Goal: Task Accomplishment & Management: Manage account settings

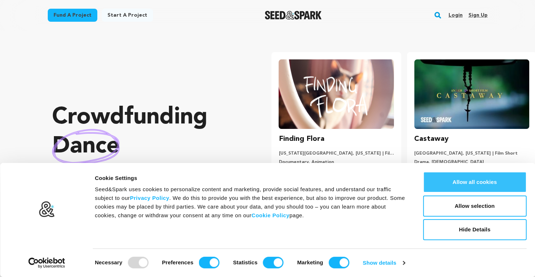
click at [474, 183] on button "Allow all cookies" at bounding box center [474, 182] width 103 height 21
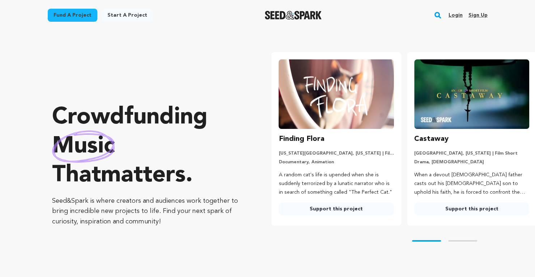
click at [474, 15] on link "Sign up" at bounding box center [477, 15] width 19 height 12
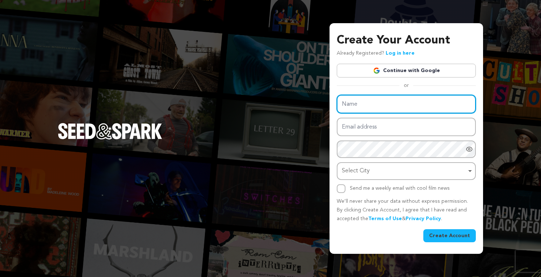
click at [390, 100] on input "Name" at bounding box center [406, 104] width 139 height 18
type input "walter"
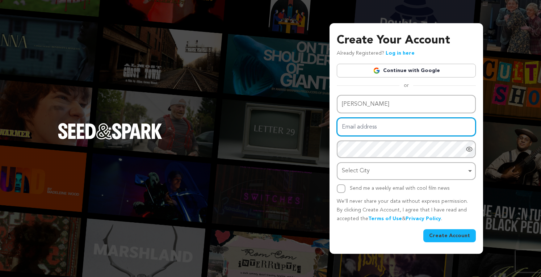
click at [390, 126] on input "Email address" at bounding box center [406, 127] width 139 height 18
paste input "wlater9527ft@outlook.com"
type input "wlater9527ft@outlook.com"
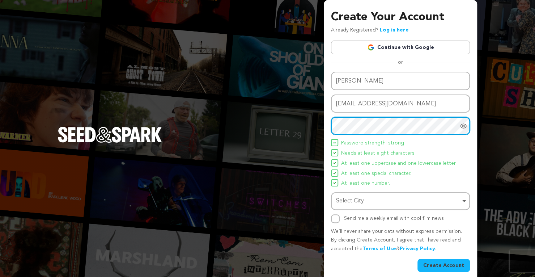
click at [384, 196] on div "Select City Remove item" at bounding box center [398, 201] width 124 height 10
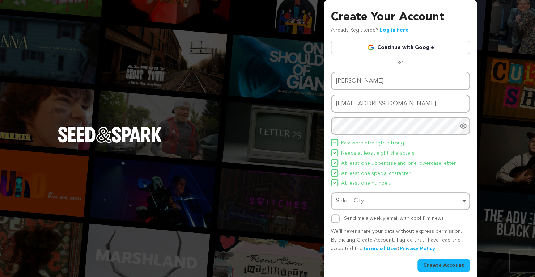
click at [330, 219] on div "Create Your Account Already Registered? Log in here Continue with Google or eyJ…" at bounding box center [400, 141] width 153 height 283
click at [431, 262] on button "Create Account" at bounding box center [444, 265] width 52 height 13
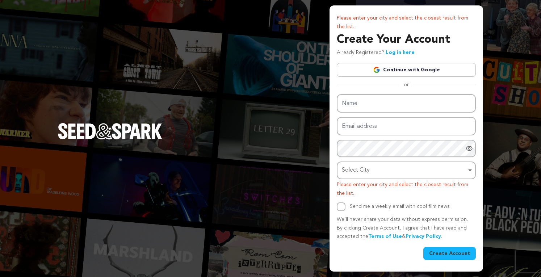
click at [368, 172] on div "Select City Remove item" at bounding box center [404, 170] width 124 height 10
type input "los"
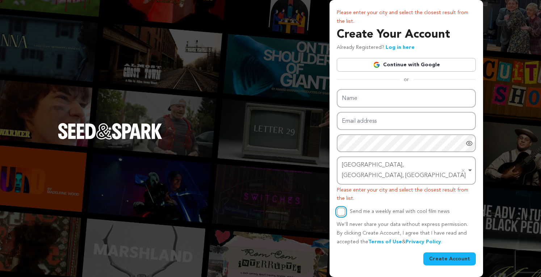
click at [339, 207] on input "Send me a weekly email with cool film news" at bounding box center [341, 211] width 9 height 9
click at [340, 207] on input "Send me a weekly email with cool film news" at bounding box center [341, 211] width 9 height 9
checkbox input "false"
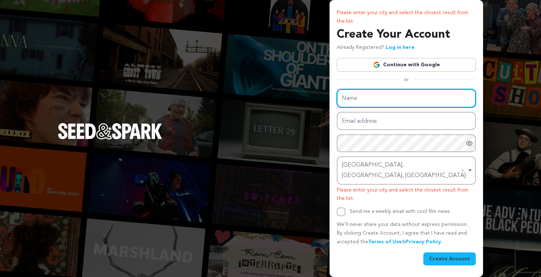
click at [350, 104] on input "Name" at bounding box center [406, 98] width 139 height 18
type input "walter"
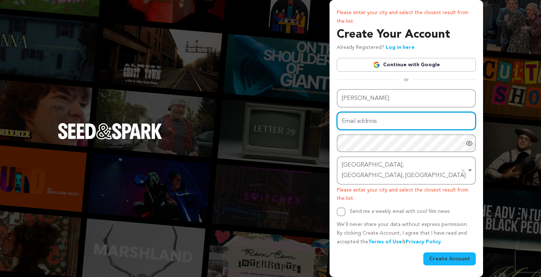
click at [372, 128] on input "Email address" at bounding box center [406, 121] width 139 height 18
click at [363, 128] on input "Email address" at bounding box center [406, 121] width 139 height 18
paste input "wlater9527ft@outlook.com"
type input "wlater9527ft@outlook.com"
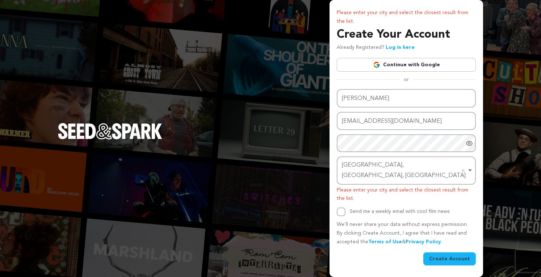
click at [445, 257] on button "Create Account" at bounding box center [449, 258] width 52 height 13
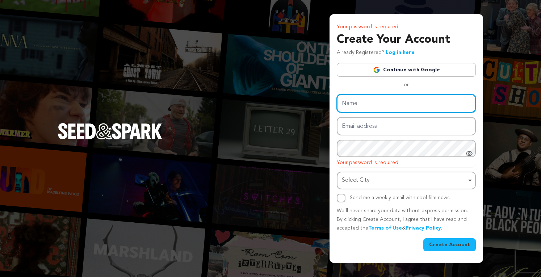
click at [381, 105] on input "Name" at bounding box center [406, 103] width 139 height 18
type input "walter"
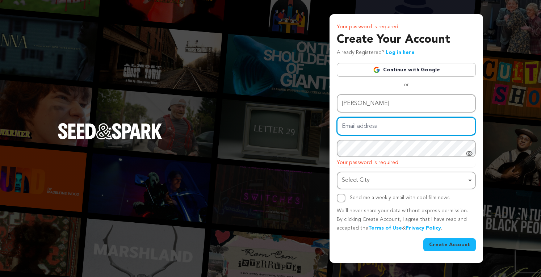
click at [368, 126] on input "Email address" at bounding box center [406, 126] width 139 height 18
paste input "wlater9527ft@outlook.com"
type input "wlater9527ft@outlook.com"
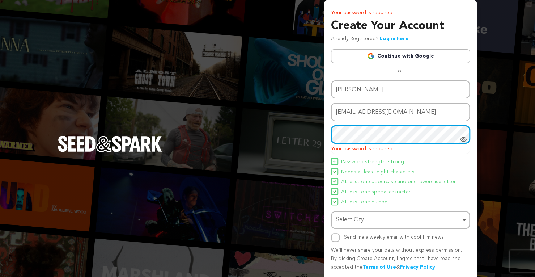
click at [388, 217] on div "Select City Remove item" at bounding box center [398, 220] width 124 height 10
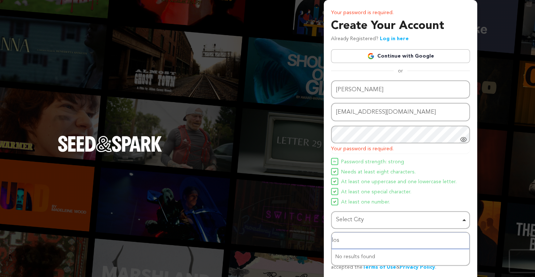
type input "losg"
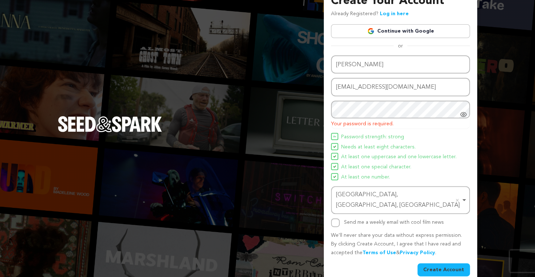
scroll to position [25, 0]
click at [453, 263] on button "Create Account" at bounding box center [444, 269] width 52 height 13
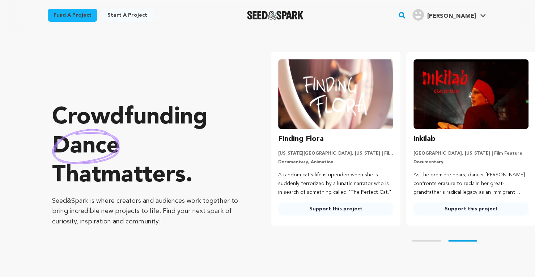
scroll to position [0, 141]
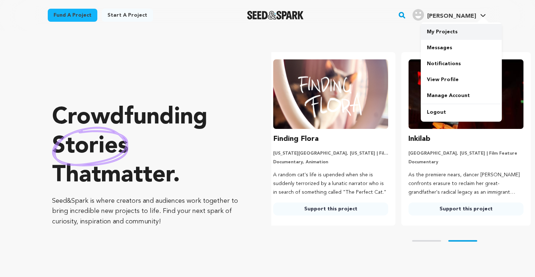
drag, startPoint x: 437, startPoint y: 93, endPoint x: 434, endPoint y: 29, distance: 64.2
click at [437, 93] on link "Manage Account" at bounding box center [461, 96] width 81 height 16
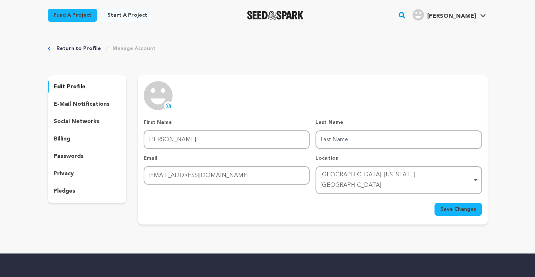
click at [83, 104] on p "e-mail notifications" at bounding box center [82, 104] width 56 height 9
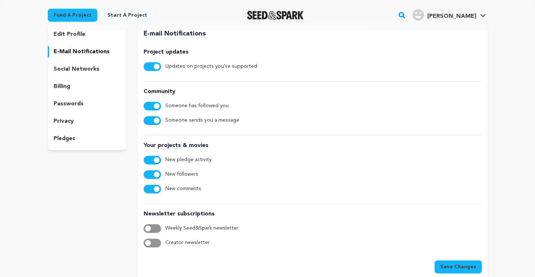
scroll to position [36, 0]
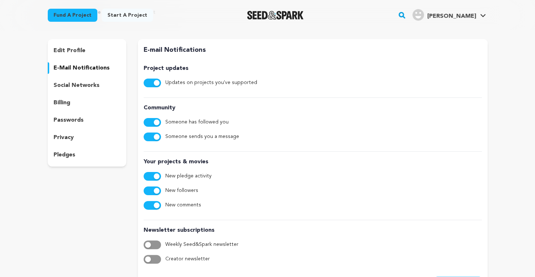
click at [86, 85] on p "social networks" at bounding box center [77, 85] width 46 height 9
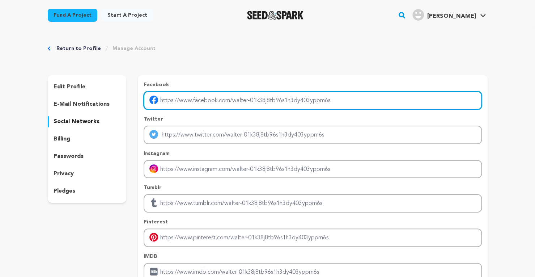
click at [224, 102] on input "Enter facebook profile link" at bounding box center [313, 100] width 338 height 18
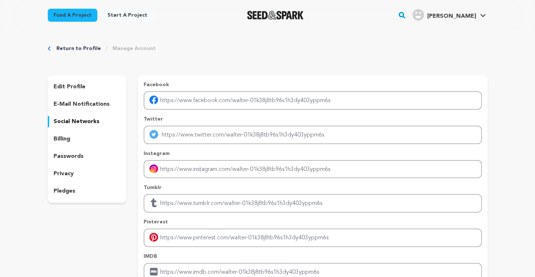
click at [215, 113] on div "Facebook Twitter Instagram Tumblr Pinterest IMDB" at bounding box center [313, 181] width 338 height 200
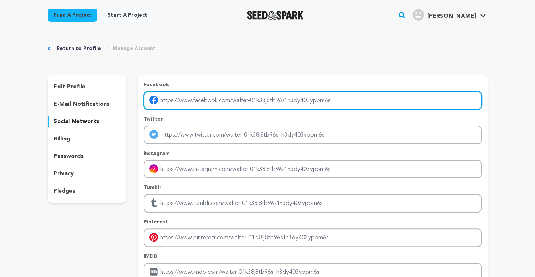
drag, startPoint x: 361, startPoint y: 102, endPoint x: 124, endPoint y: 107, distance: 237.4
click at [124, 107] on div "edit profile e-mail notifications social networks billing passwords privacy ple…" at bounding box center [268, 193] width 440 height 236
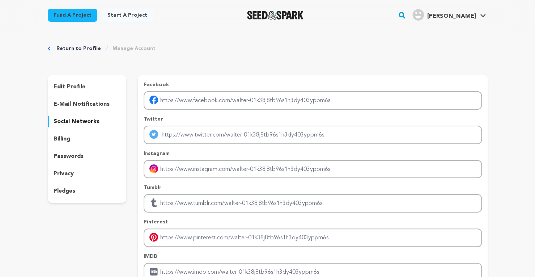
click at [59, 135] on p "billing" at bounding box center [62, 139] width 17 height 9
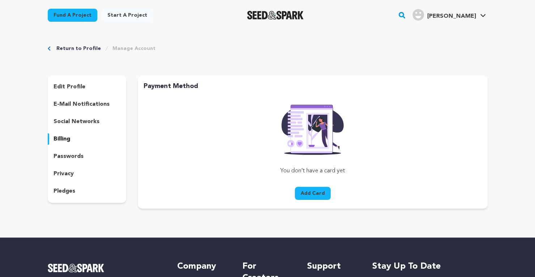
click at [62, 151] on div "passwords" at bounding box center [87, 157] width 79 height 12
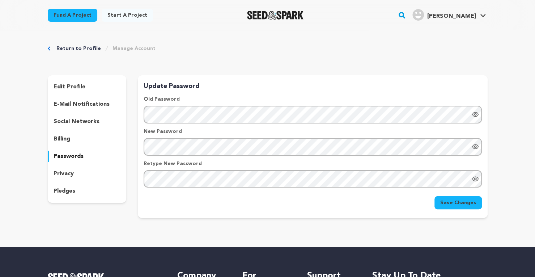
click at [64, 172] on p "privacy" at bounding box center [64, 173] width 20 height 9
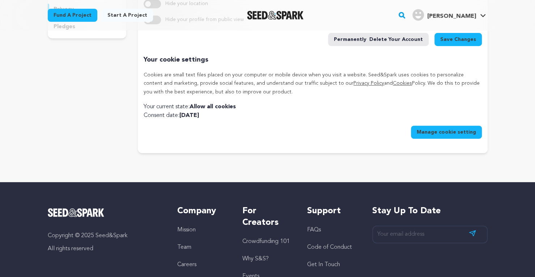
scroll to position [72, 0]
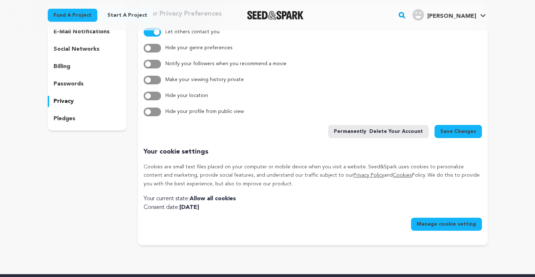
click at [72, 120] on p "pledges" at bounding box center [65, 118] width 22 height 9
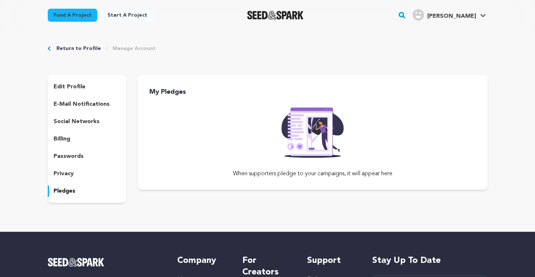
click at [65, 84] on p "edit profile" at bounding box center [70, 87] width 32 height 9
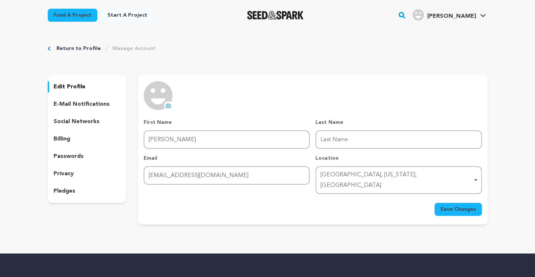
click at [129, 47] on link "Manage Account" at bounding box center [134, 48] width 43 height 7
click at [76, 103] on p "e-mail notifications" at bounding box center [82, 104] width 56 height 9
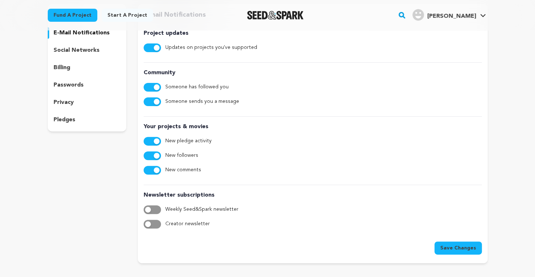
scroll to position [36, 0]
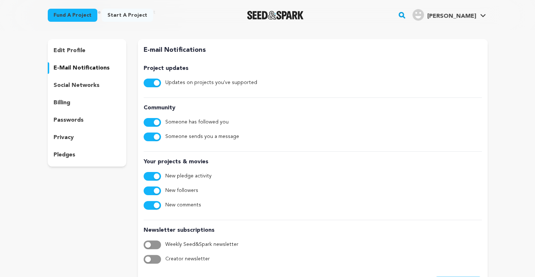
click at [84, 89] on p "social networks" at bounding box center [77, 85] width 46 height 9
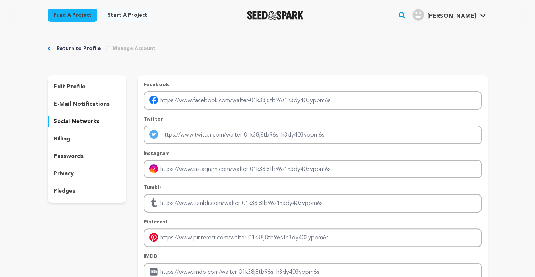
click at [65, 136] on p "billing" at bounding box center [62, 139] width 17 height 9
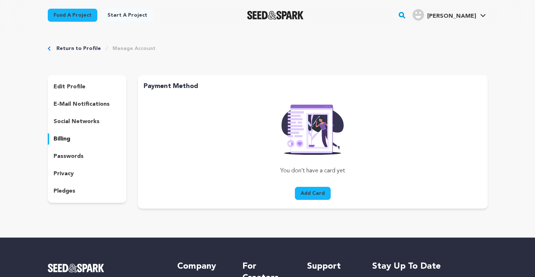
click at [70, 152] on p "passwords" at bounding box center [69, 156] width 30 height 9
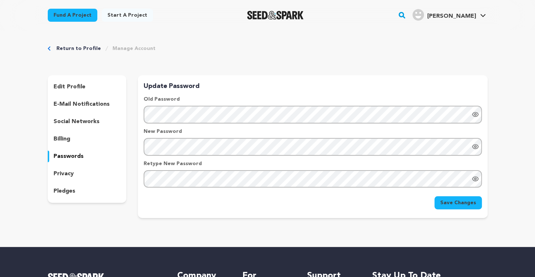
click at [69, 169] on div "privacy" at bounding box center [87, 174] width 79 height 12
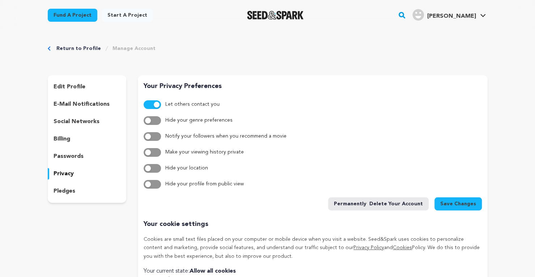
click at [65, 183] on div "edit profile e-mail notifications social networks billing passwords privacy ple…" at bounding box center [87, 138] width 79 height 127
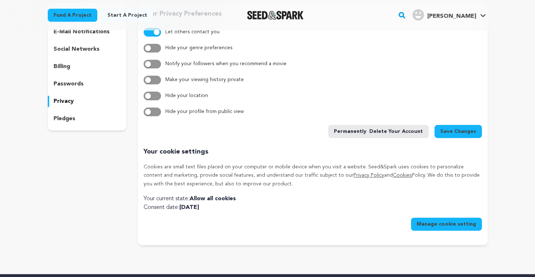
click at [64, 123] on p "pledges" at bounding box center [65, 118] width 22 height 9
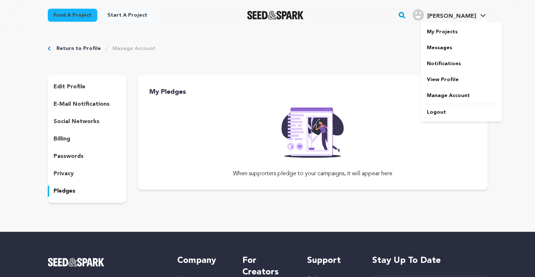
click at [462, 12] on h4 "[PERSON_NAME]" at bounding box center [451, 16] width 49 height 9
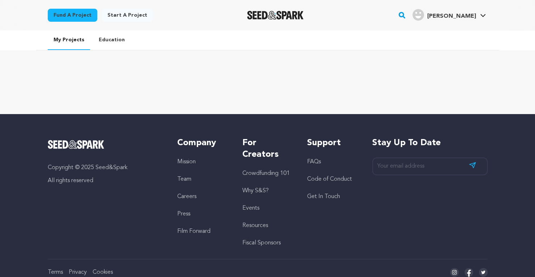
click at [109, 40] on link "Education" at bounding box center [112, 39] width 38 height 19
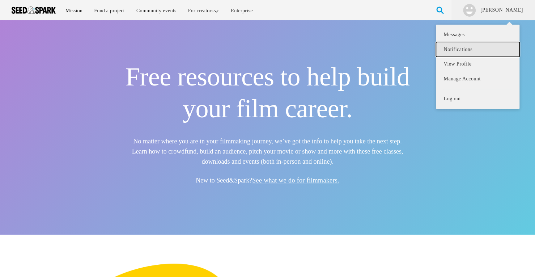
click at [478, 48] on link "Notifications" at bounding box center [477, 49] width 83 height 15
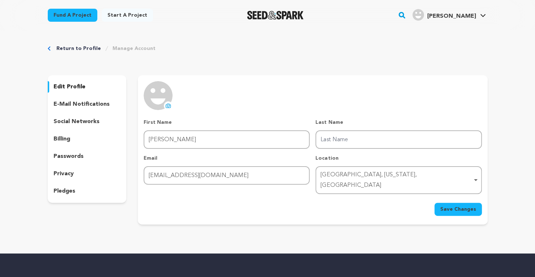
click at [129, 51] on link "Manage Account" at bounding box center [134, 48] width 43 height 7
click at [128, 42] on div "Return to Profile Manage Account edit profile e-mail notifications social netwo…" at bounding box center [267, 135] width 463 height 211
click at [124, 50] on link "Manage Account" at bounding box center [134, 48] width 43 height 7
click at [67, 48] on link "Return to Profile" at bounding box center [78, 48] width 45 height 7
click at [54, 100] on p "e-mail notifications" at bounding box center [82, 104] width 56 height 9
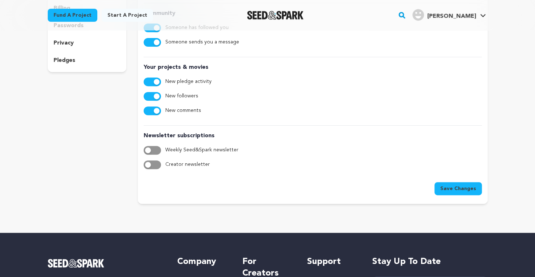
scroll to position [72, 0]
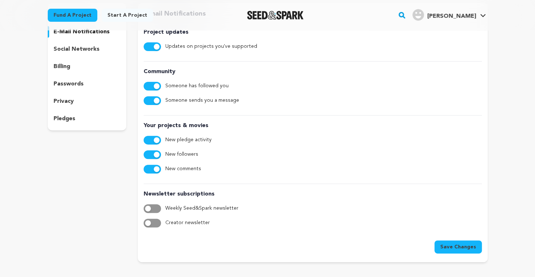
click at [54, 49] on p "social networks" at bounding box center [77, 49] width 46 height 9
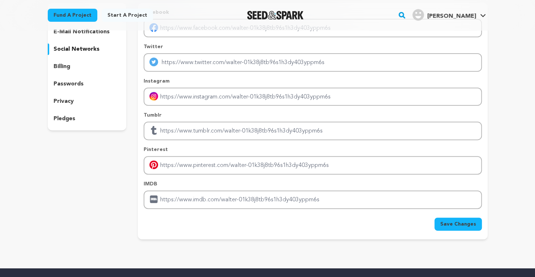
click at [63, 66] on p "billing" at bounding box center [62, 66] width 17 height 9
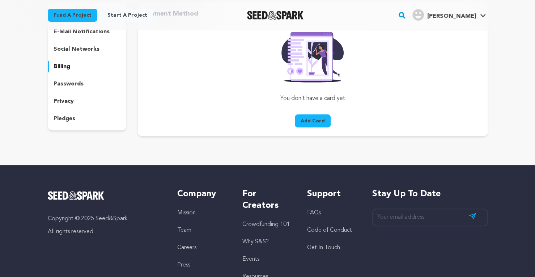
click at [69, 82] on p "passwords" at bounding box center [69, 84] width 30 height 9
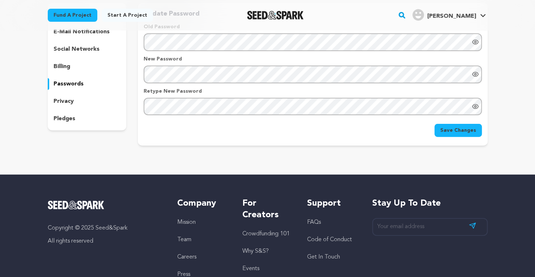
click at [71, 100] on p "privacy" at bounding box center [64, 101] width 20 height 9
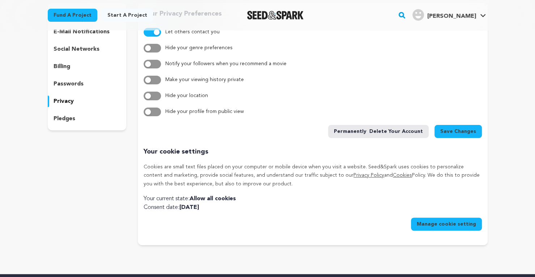
click at [72, 112] on div "edit profile e-mail notifications social networks billing passwords privacy ple…" at bounding box center [87, 66] width 79 height 127
click at [72, 120] on p "pledges" at bounding box center [65, 118] width 22 height 9
